Goal: Information Seeking & Learning: Check status

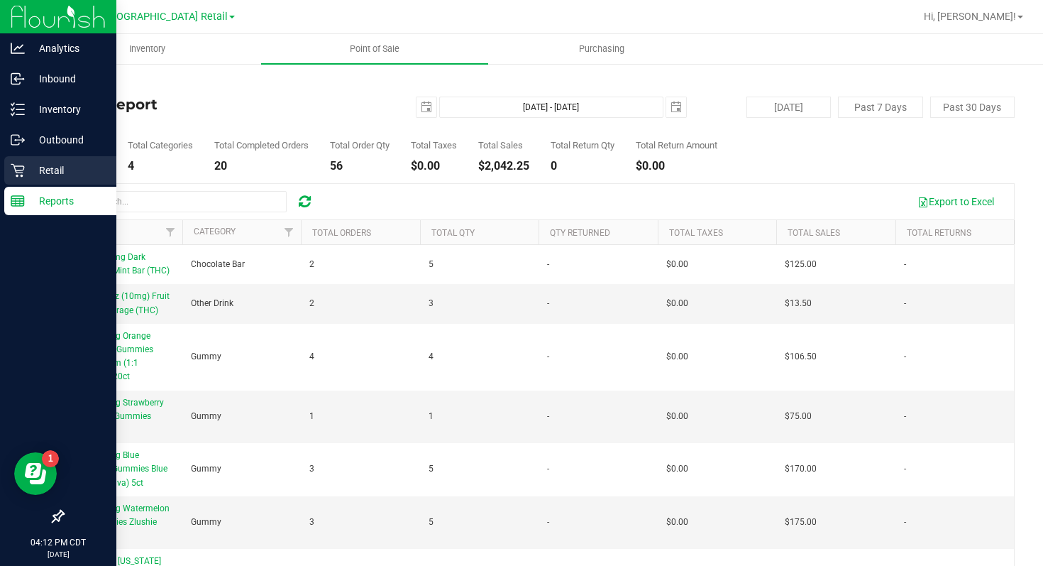
click at [11, 173] on icon at bounding box center [18, 170] width 14 height 14
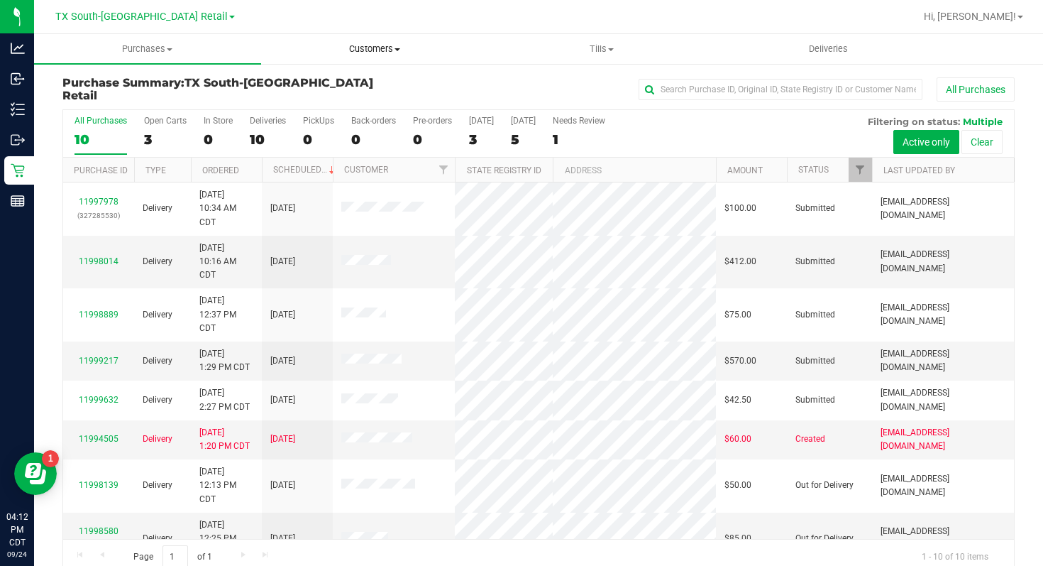
click at [395, 53] on span "Customers" at bounding box center [375, 49] width 226 height 13
click at [387, 79] on li "All customers" at bounding box center [374, 85] width 227 height 17
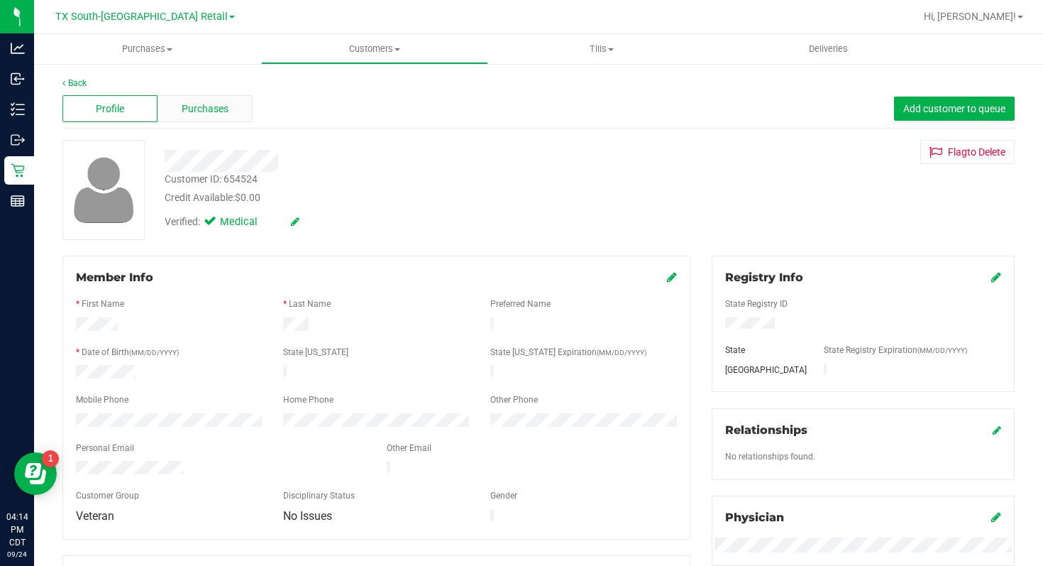
click at [201, 111] on span "Purchases" at bounding box center [205, 108] width 47 height 15
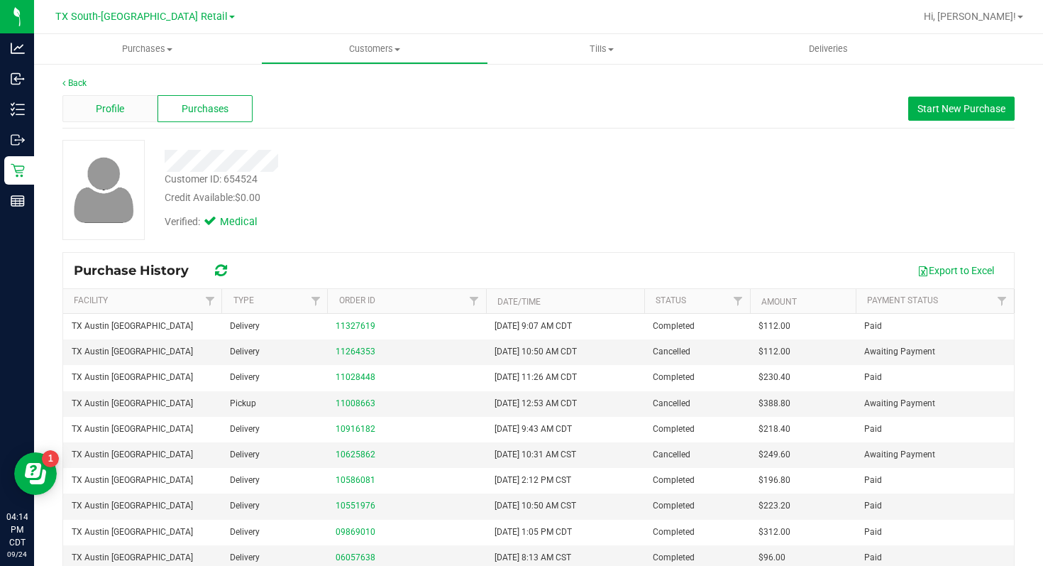
click at [126, 112] on div "Profile" at bounding box center [109, 108] width 95 height 27
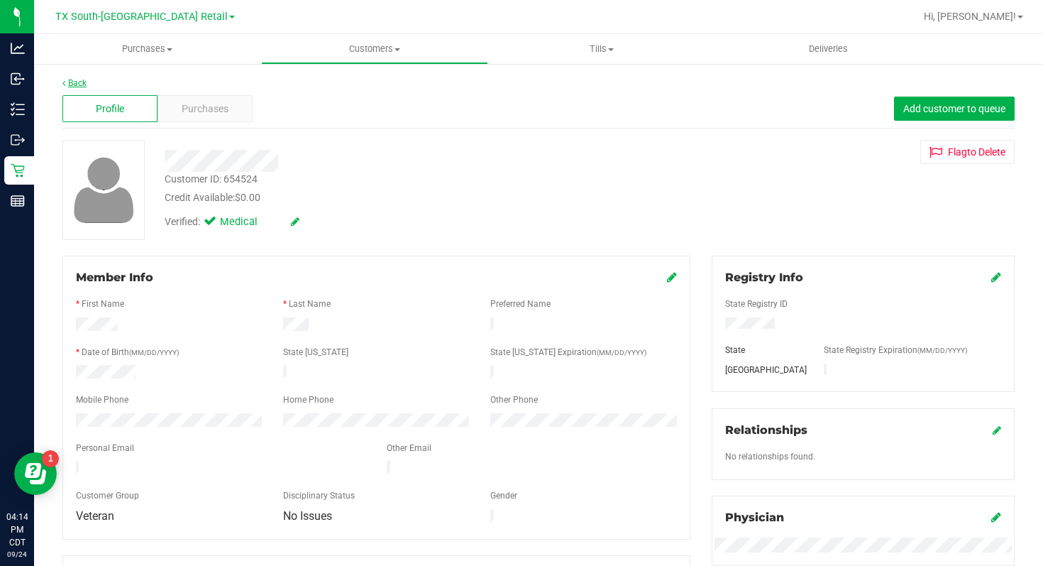
click at [78, 85] on link "Back" at bounding box center [74, 83] width 24 height 10
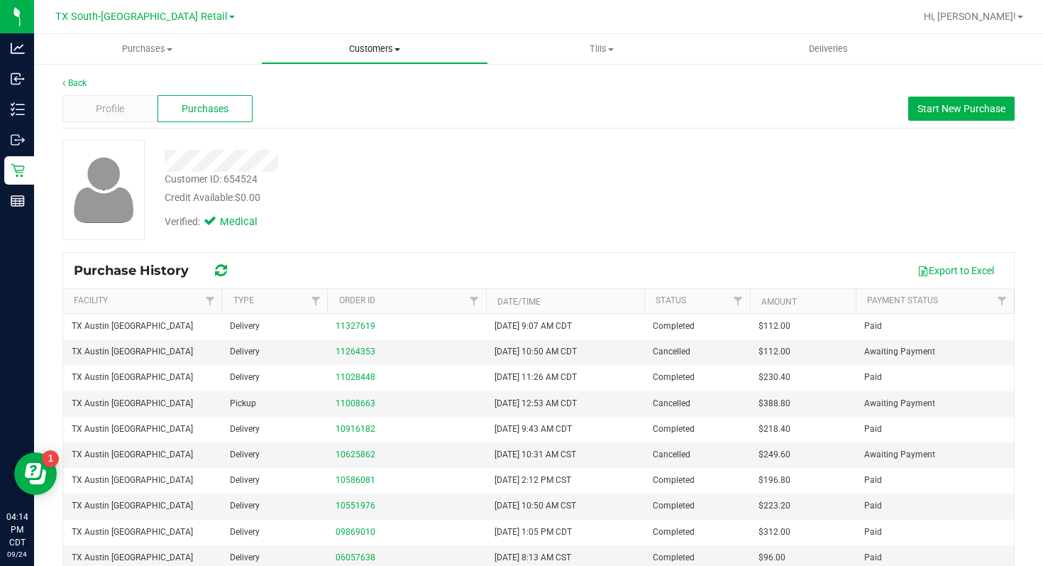
click at [407, 47] on span "Customers" at bounding box center [375, 49] width 226 height 13
click at [383, 82] on li "All customers" at bounding box center [374, 85] width 227 height 17
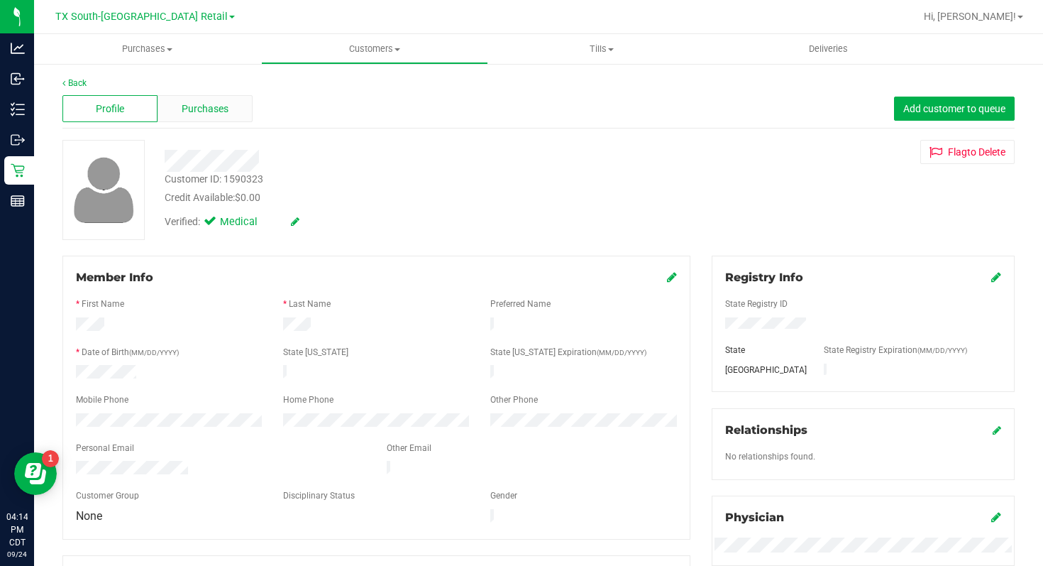
click at [222, 110] on span "Purchases" at bounding box center [205, 108] width 47 height 15
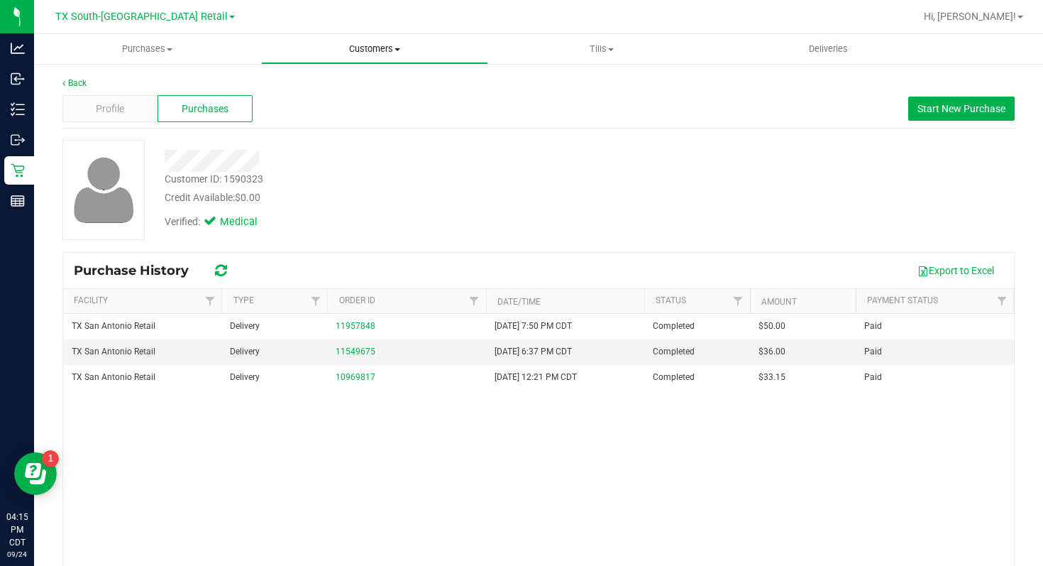
click at [400, 47] on span "Customers" at bounding box center [375, 49] width 226 height 13
click at [392, 77] on li "All customers" at bounding box center [374, 85] width 227 height 17
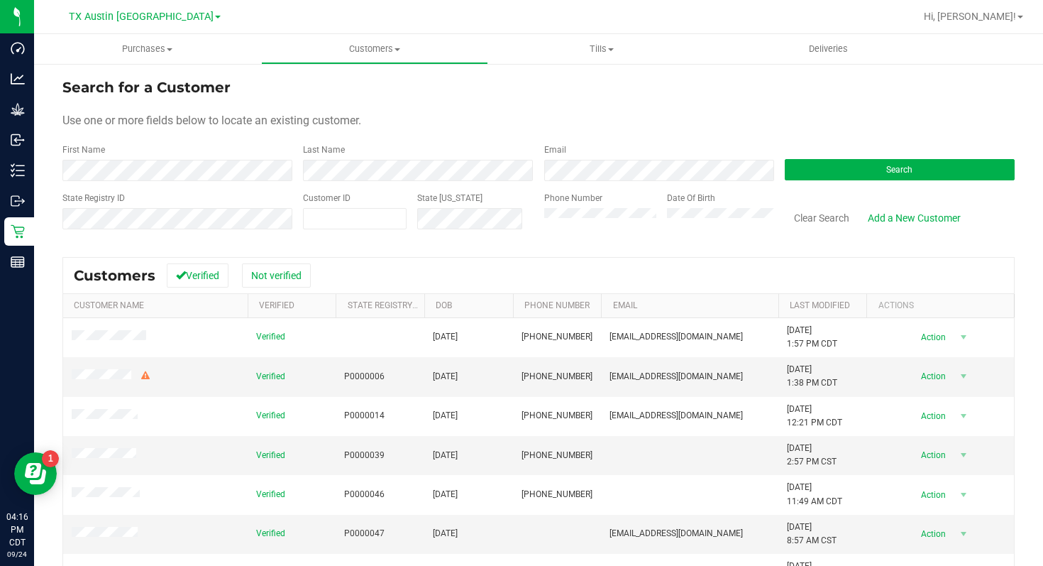
click at [710, 206] on div "Date Of Birth" at bounding box center [715, 217] width 118 height 50
click at [489, 182] on form "Search for a Customer Use one or more fields below to locate an existing custom…" at bounding box center [538, 159] width 952 height 165
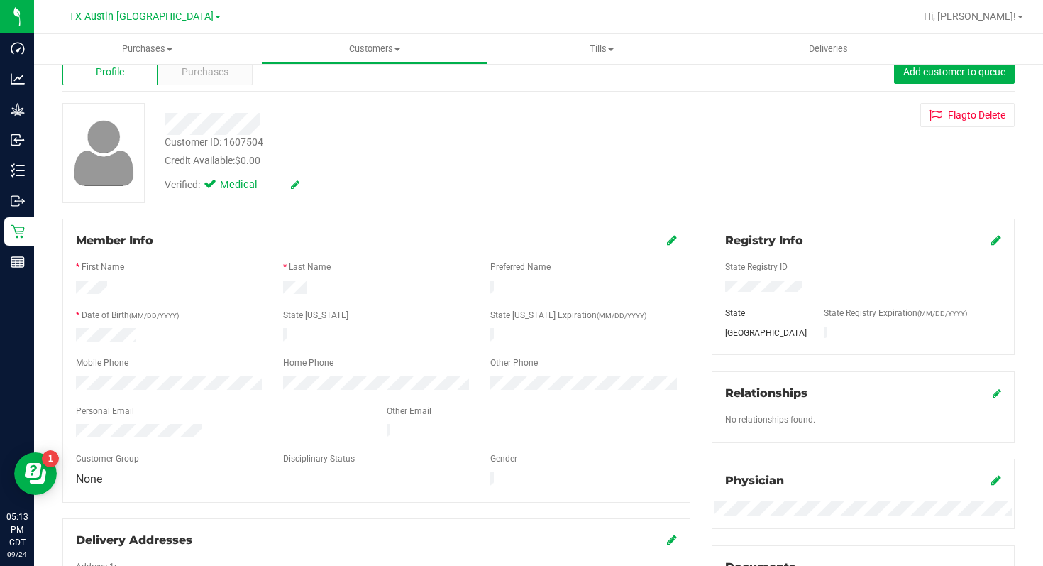
scroll to position [21, 0]
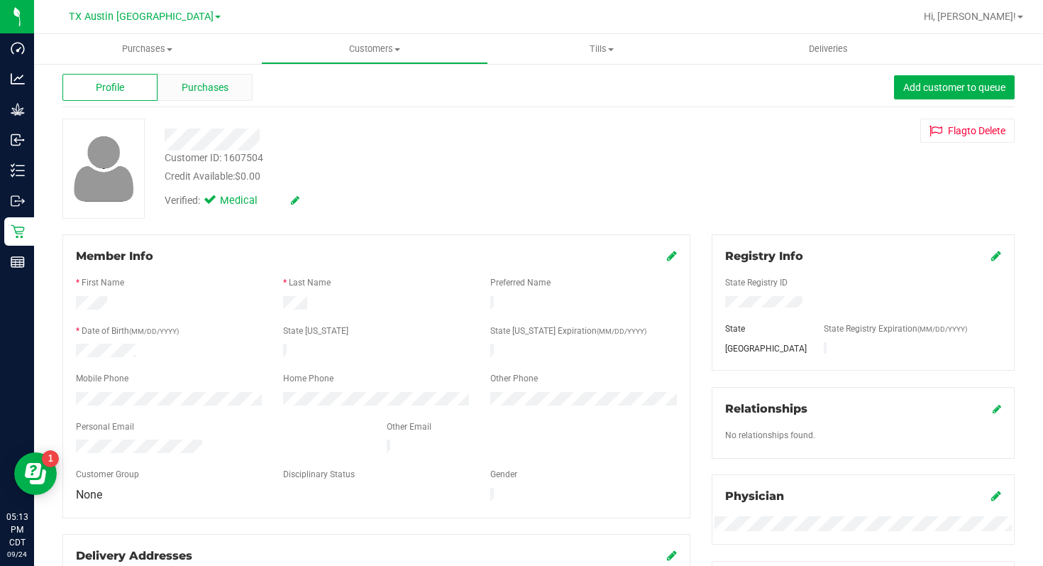
click at [214, 95] on div "Purchases" at bounding box center [205, 87] width 95 height 27
